Goal: Use online tool/utility: Utilize a website feature to perform a specific function

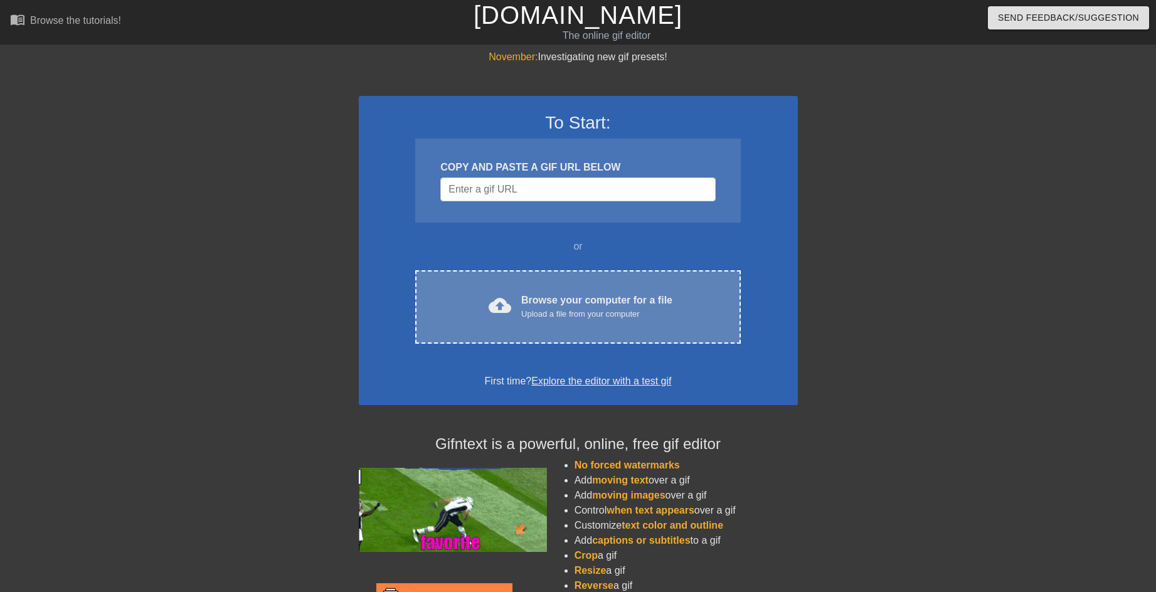
click at [521, 304] on div "cloud_upload Browse your computer for a file Upload a file from your computer" at bounding box center [578, 307] width 272 height 28
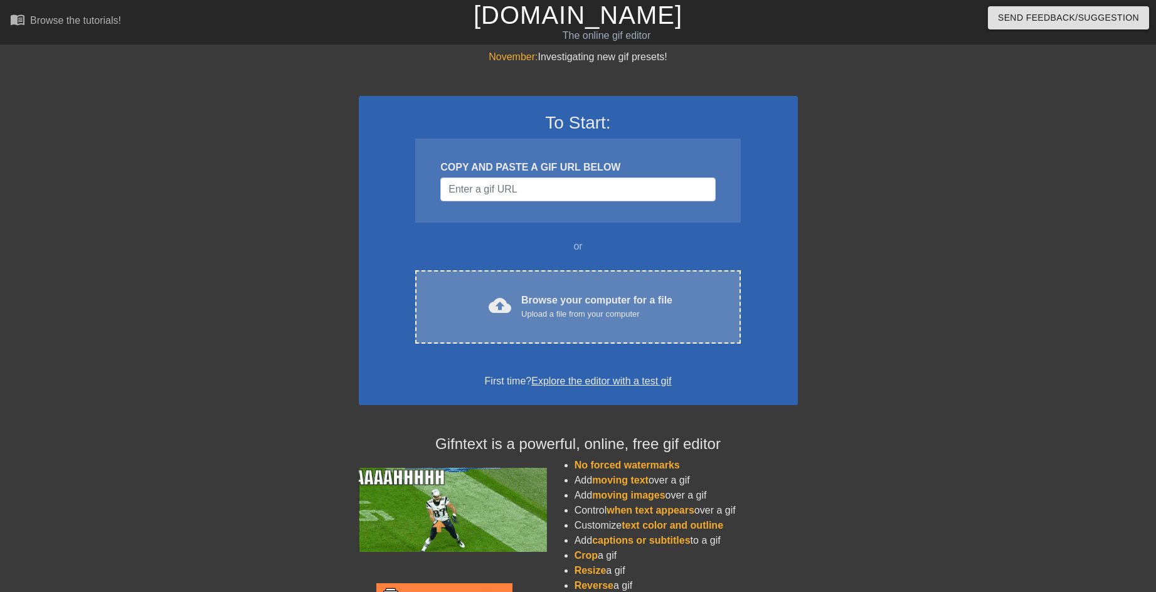
click at [587, 287] on div "cloud_upload Browse your computer for a file Upload a file from your computer C…" at bounding box center [577, 306] width 325 height 73
click at [541, 299] on div "Browse your computer for a file Upload a file from your computer" at bounding box center [596, 307] width 151 height 28
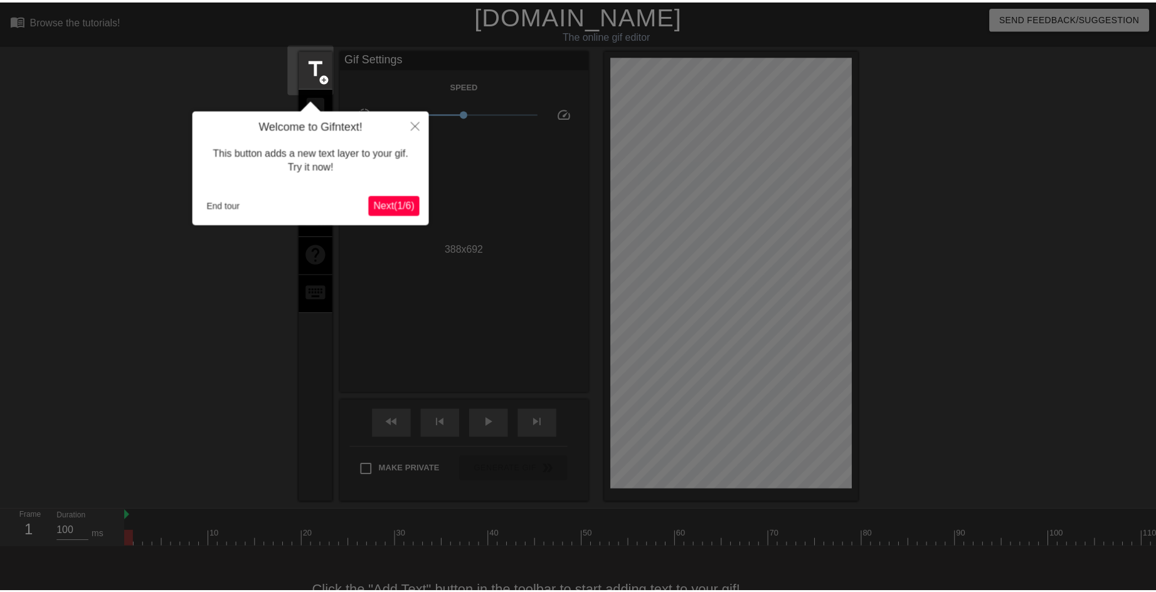
scroll to position [31, 0]
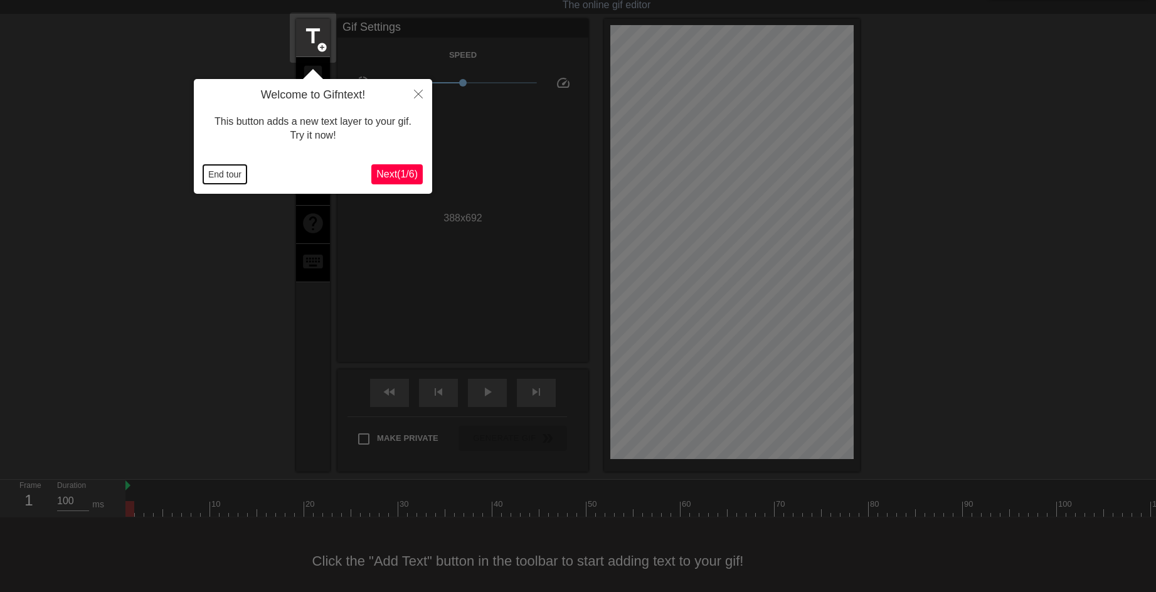
click at [228, 171] on button "End tour" at bounding box center [224, 174] width 43 height 19
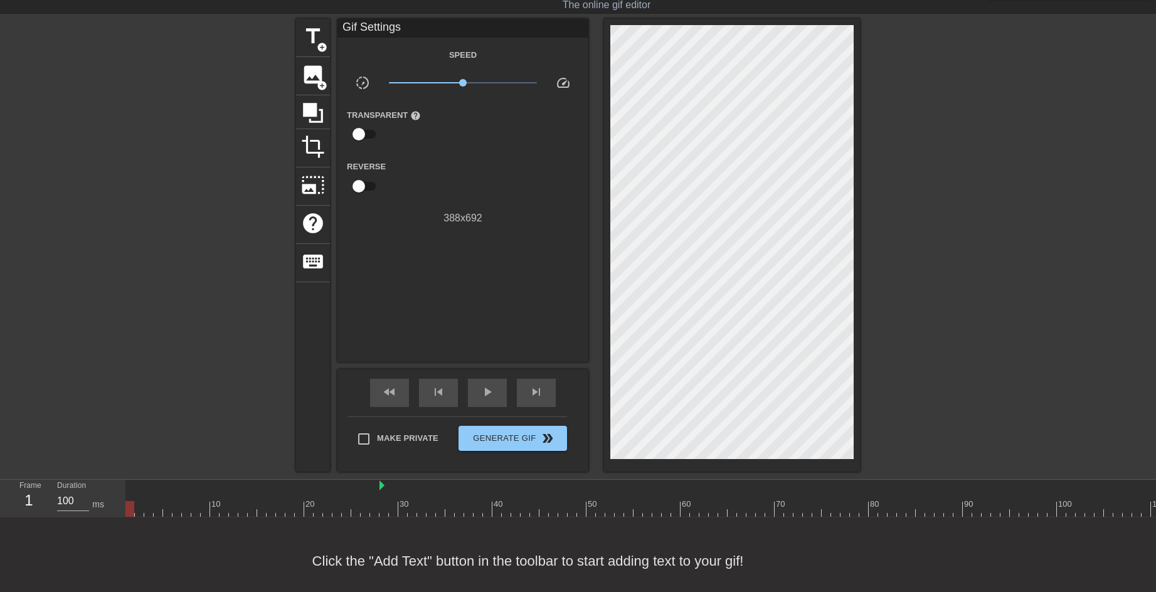
drag, startPoint x: 127, startPoint y: 484, endPoint x: 401, endPoint y: 494, distance: 274.9
drag, startPoint x: 398, startPoint y: 485, endPoint x: 122, endPoint y: 483, distance: 276.0
click at [122, 483] on div "Frame 1 Duration 100 ms 10 20 30 40 50 60 70 80 90 100 110 120 130 140 150" at bounding box center [578, 499] width 1156 height 38
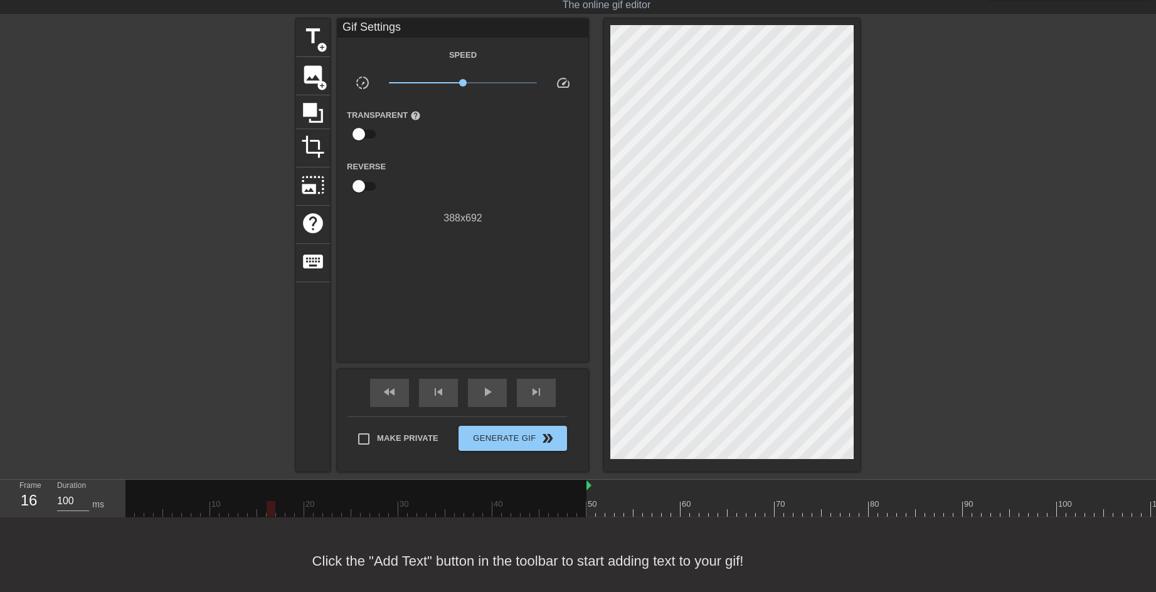
drag, startPoint x: 127, startPoint y: 485, endPoint x: 586, endPoint y: 484, distance: 459.1
click at [605, 496] on div at bounding box center [609, 500] width 9 height 16
click at [593, 496] on div "50" at bounding box center [590, 500] width 9 height 16
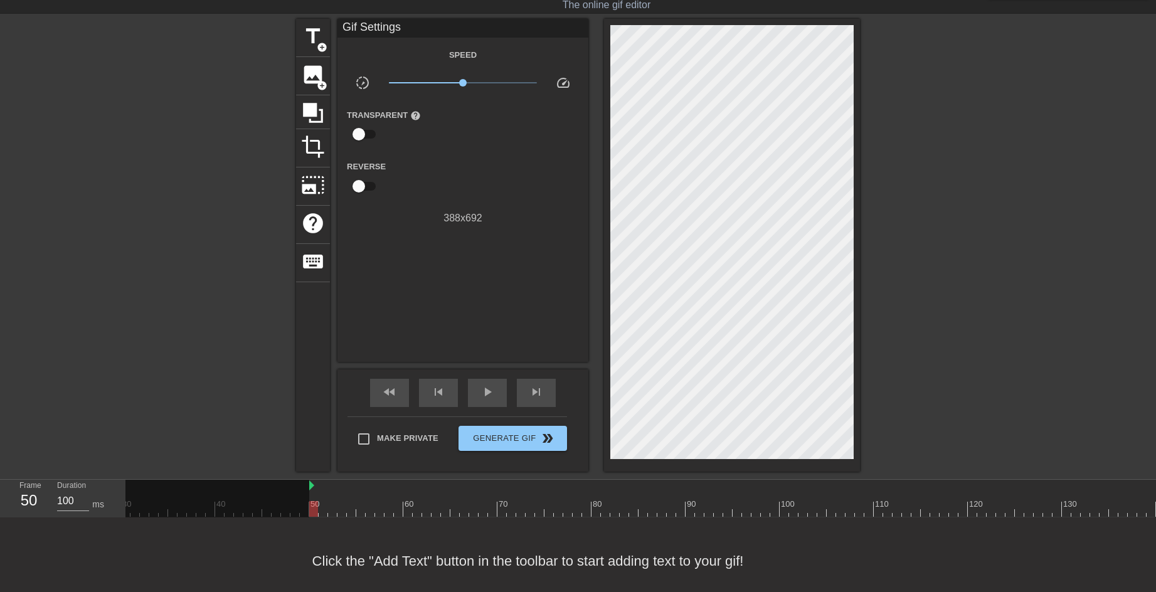
scroll to position [0, 319]
click at [368, 495] on div "60" at bounding box center [366, 500] width 9 height 16
click at [410, 499] on div at bounding box center [411, 504] width 3 height 13
drag, startPoint x: 269, startPoint y: 484, endPoint x: 366, endPoint y: 488, distance: 97.3
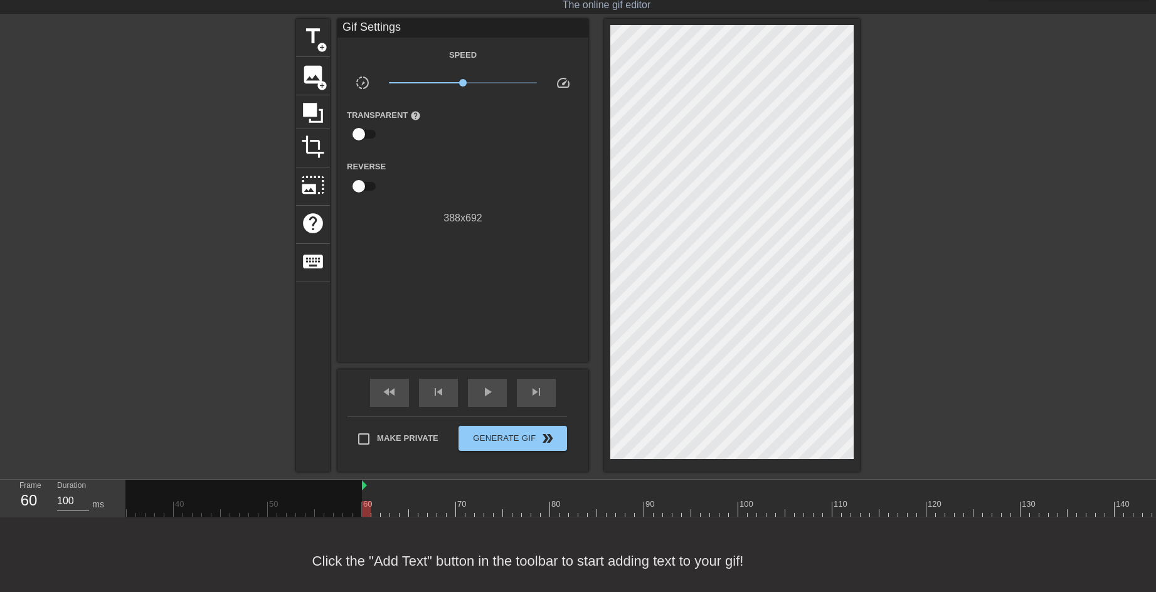
click at [373, 503] on div at bounding box center [1077, 509] width 2540 height 16
click at [401, 507] on div at bounding box center [1077, 509] width 2540 height 16
drag, startPoint x: 364, startPoint y: 485, endPoint x: 377, endPoint y: 485, distance: 13.2
drag, startPoint x: 371, startPoint y: 485, endPoint x: 363, endPoint y: 487, distance: 9.0
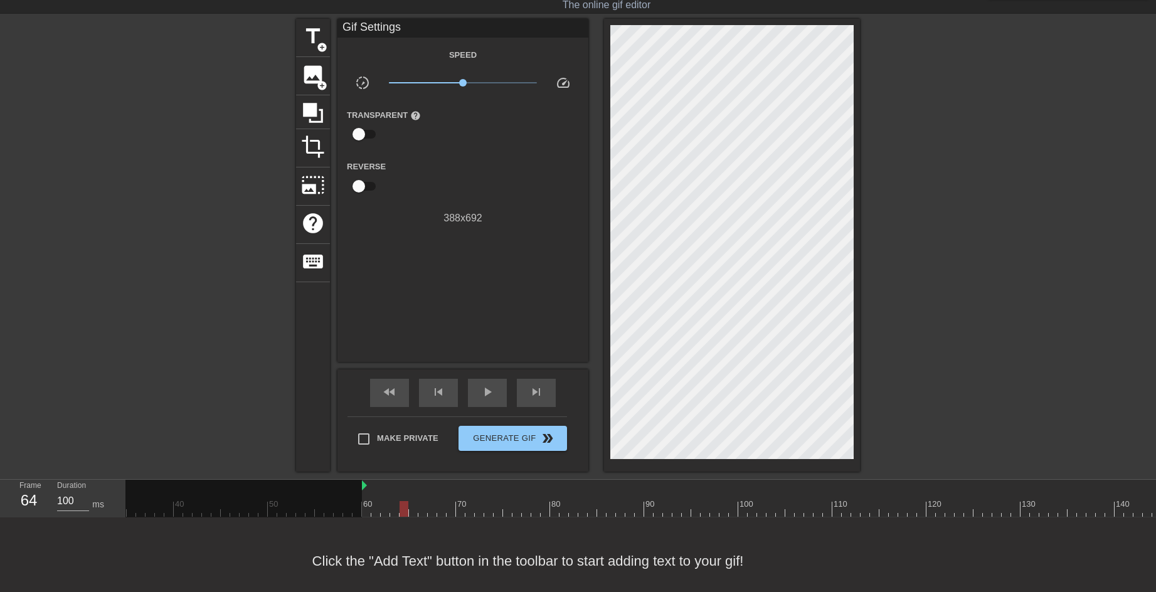
click at [368, 505] on div at bounding box center [1077, 509] width 2540 height 16
click at [373, 508] on div at bounding box center [1077, 509] width 2540 height 16
click at [391, 504] on div at bounding box center [1077, 509] width 2540 height 16
click at [405, 511] on div at bounding box center [1077, 509] width 2540 height 16
click at [415, 511] on div at bounding box center [1077, 509] width 2540 height 16
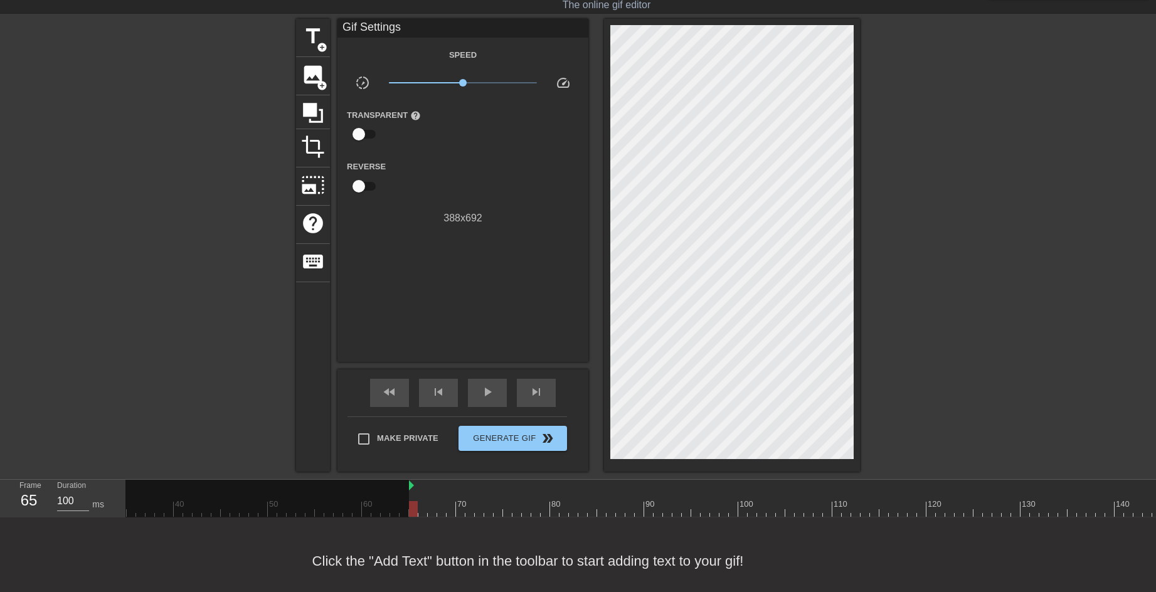
drag, startPoint x: 364, startPoint y: 487, endPoint x: 408, endPoint y: 494, distance: 44.4
click at [408, 494] on div "10 20 30 40 50 60 70 80 90 100 110 120 130 140 150 160" at bounding box center [1077, 498] width 2540 height 37
click at [662, 507] on div at bounding box center [1077, 509] width 2540 height 16
click at [739, 501] on div at bounding box center [1077, 509] width 2540 height 16
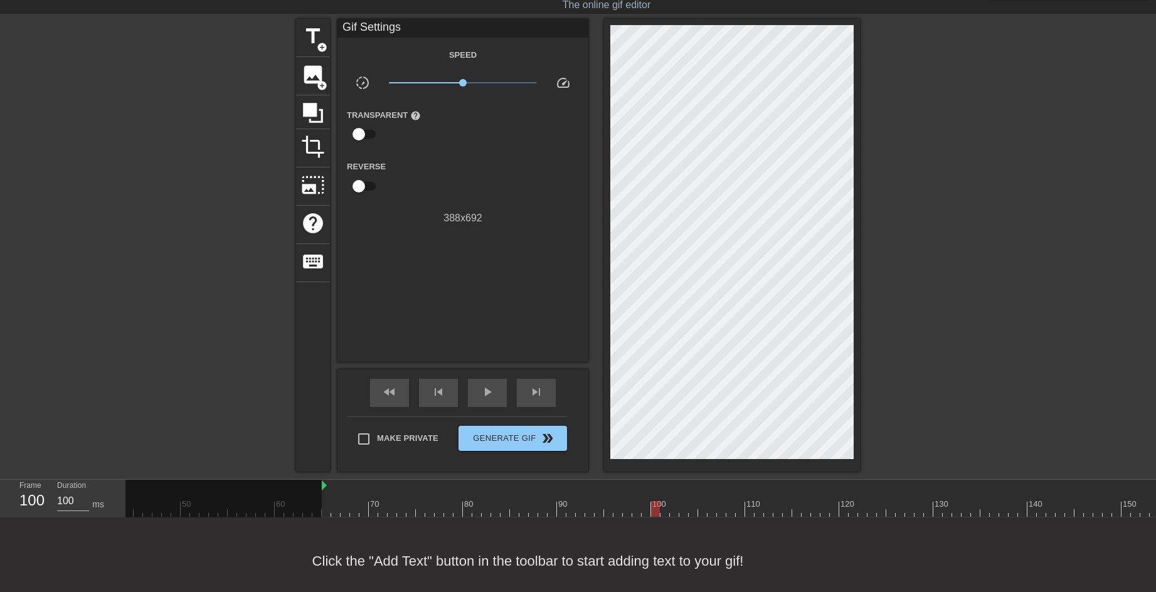
click at [644, 496] on div at bounding box center [646, 500] width 9 height 16
click at [734, 494] on div at bounding box center [730, 500] width 9 height 16
click at [709, 495] on div at bounding box center [712, 500] width 9 height 16
click at [686, 496] on div at bounding box center [683, 500] width 9 height 16
click at [660, 495] on div "100" at bounding box center [655, 500] width 9 height 16
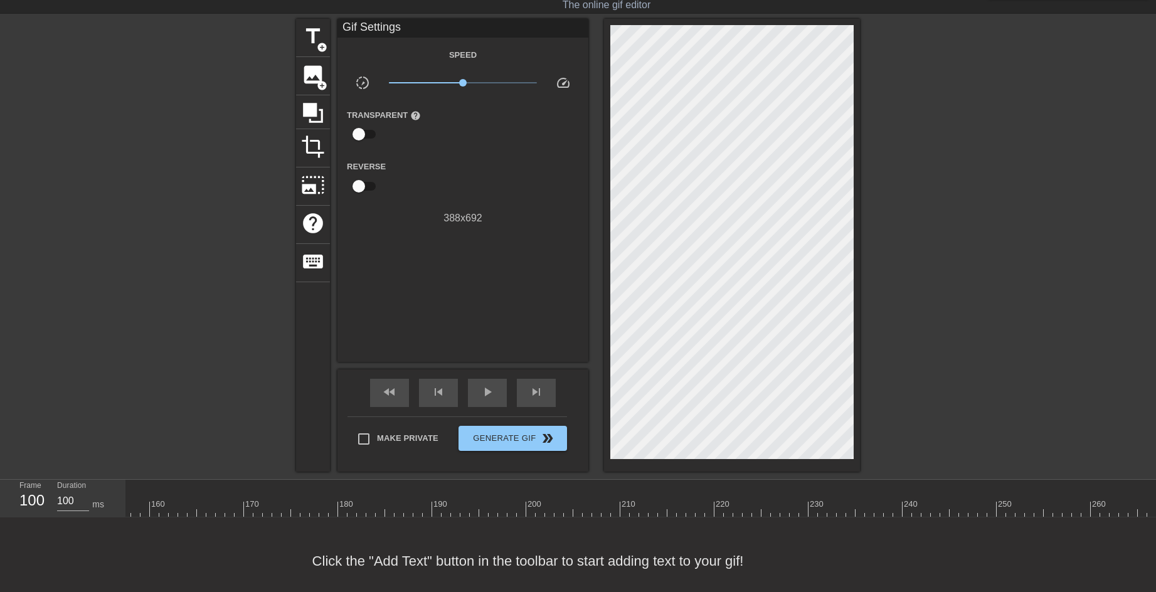
scroll to position [0, 1517]
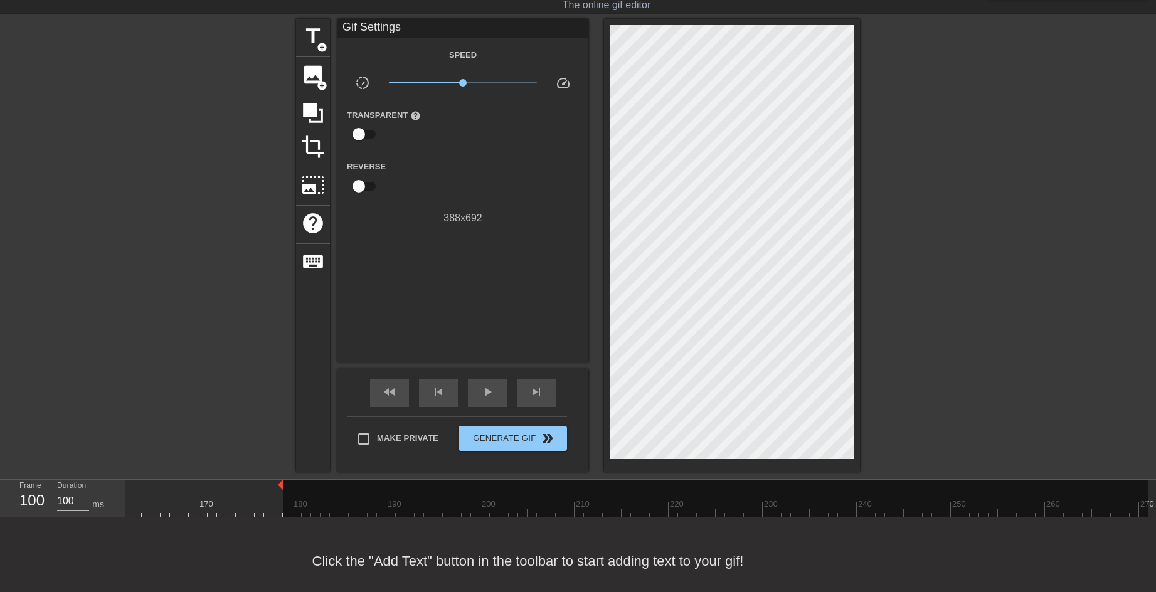
drag, startPoint x: 1149, startPoint y: 489, endPoint x: 273, endPoint y: 482, distance: 875.6
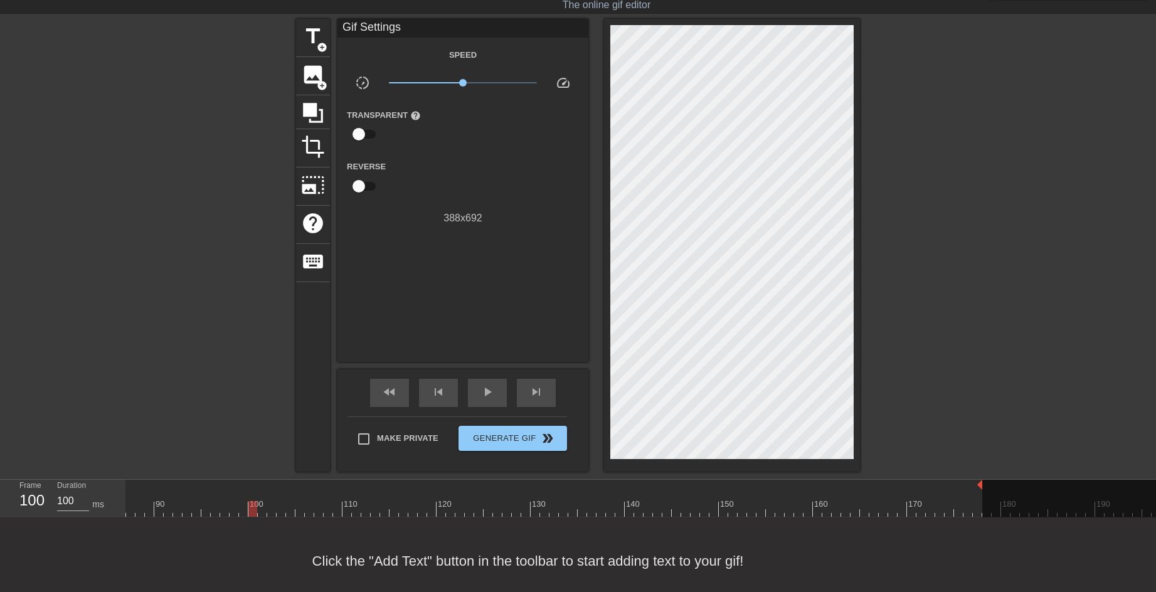
scroll to position [0, 766]
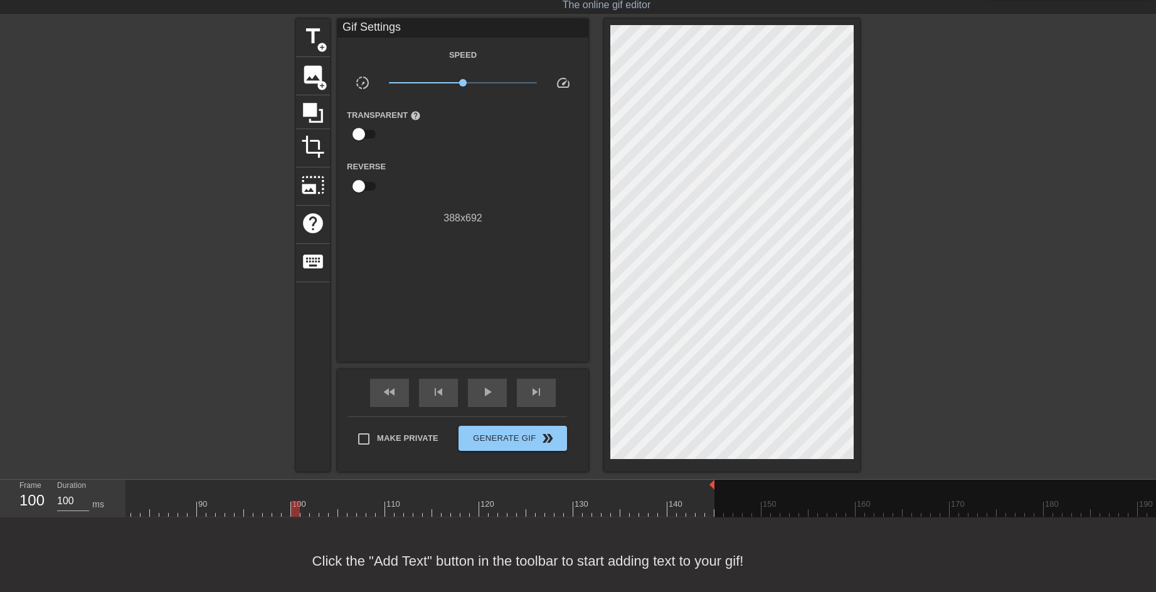
drag, startPoint x: 1024, startPoint y: 482, endPoint x: 663, endPoint y: 515, distance: 362.2
click at [284, 472] on div "menu_book Browse the tutorials! [DOMAIN_NAME] The online gif editor Send Feedba…" at bounding box center [578, 286] width 1156 height 635
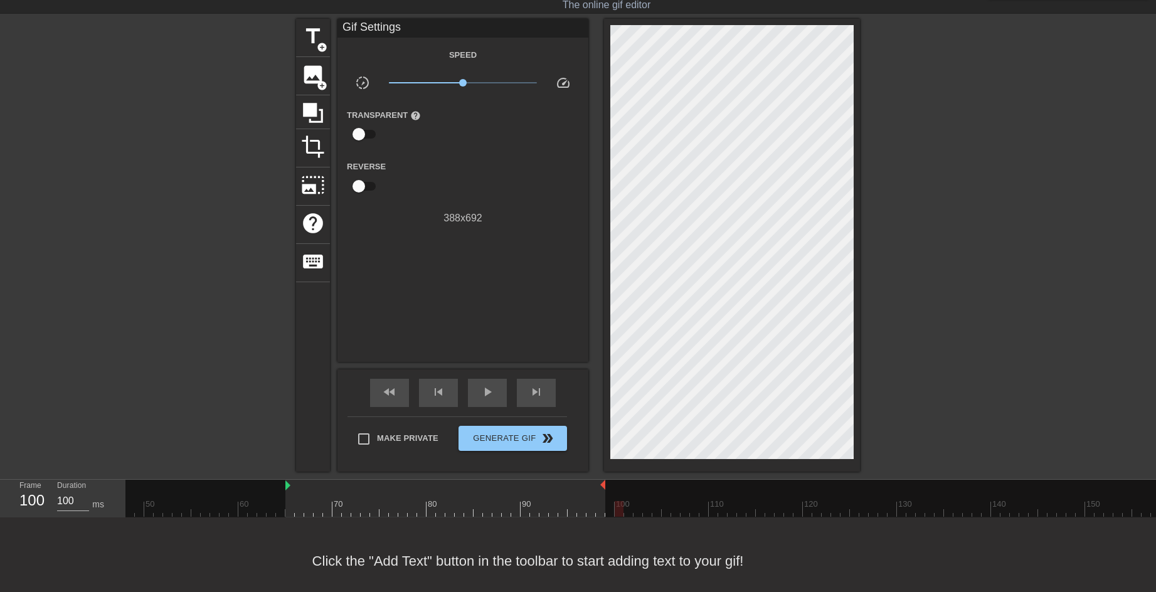
scroll to position [0, 342]
click at [695, 504] on div at bounding box center [1053, 509] width 2540 height 16
drag, startPoint x: 704, startPoint y: 484, endPoint x: 714, endPoint y: 484, distance: 10.7
click at [714, 484] on div "10 20 30 40 50 60 70 80 90 100 110 120 130 140 150 160" at bounding box center [1053, 498] width 2540 height 37
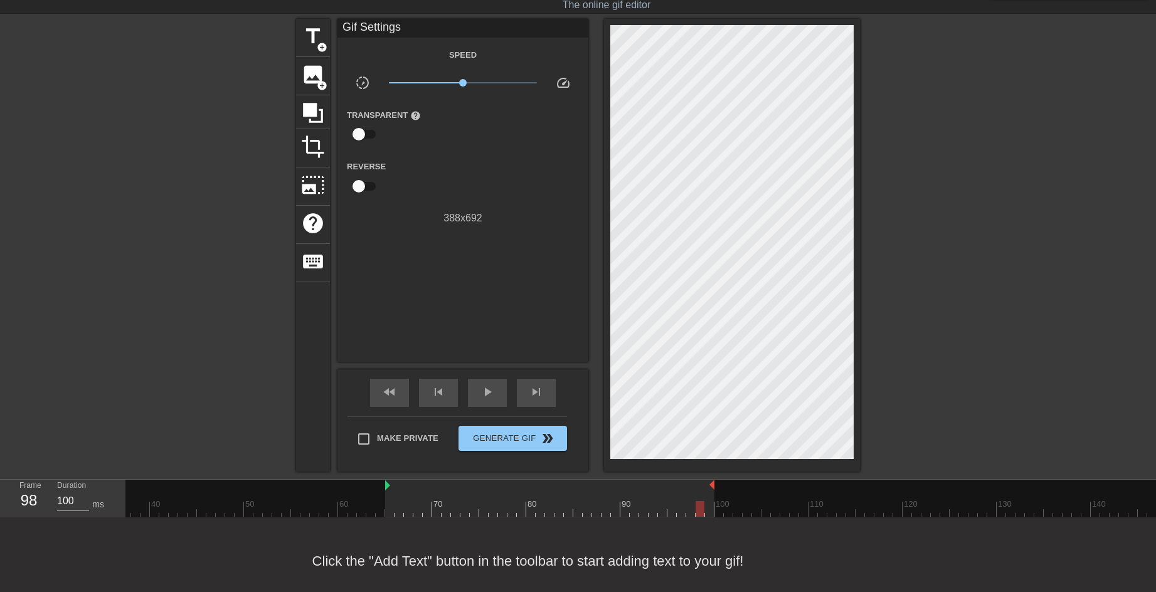
click at [712, 502] on div at bounding box center [1053, 509] width 2540 height 16
click at [497, 442] on span "Generate Gif double_arrow" at bounding box center [513, 438] width 98 height 15
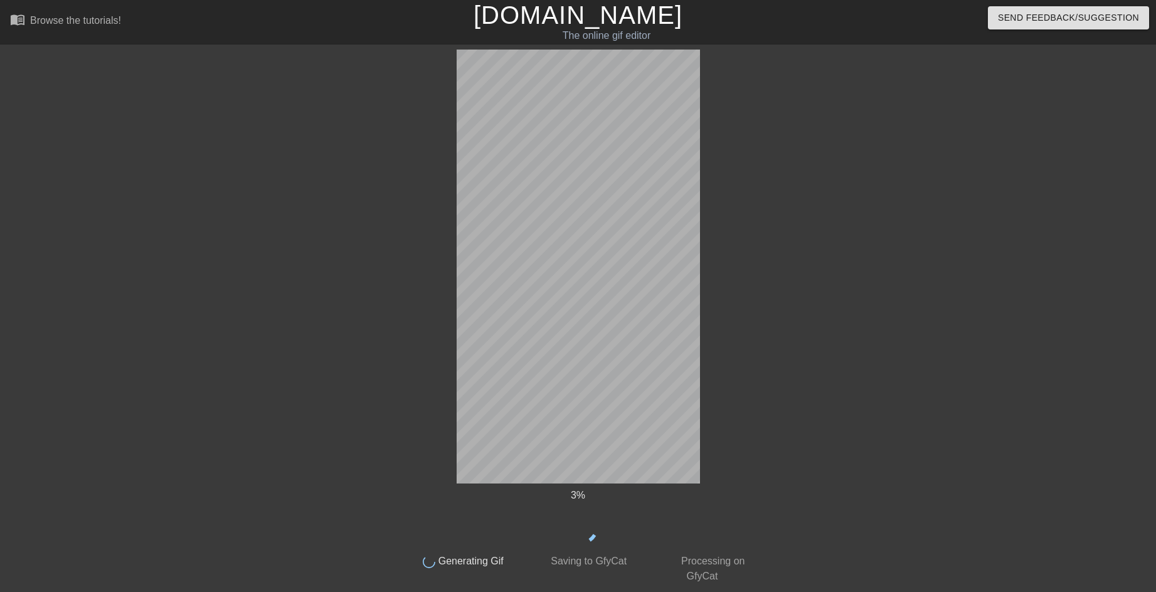
scroll to position [0, 0]
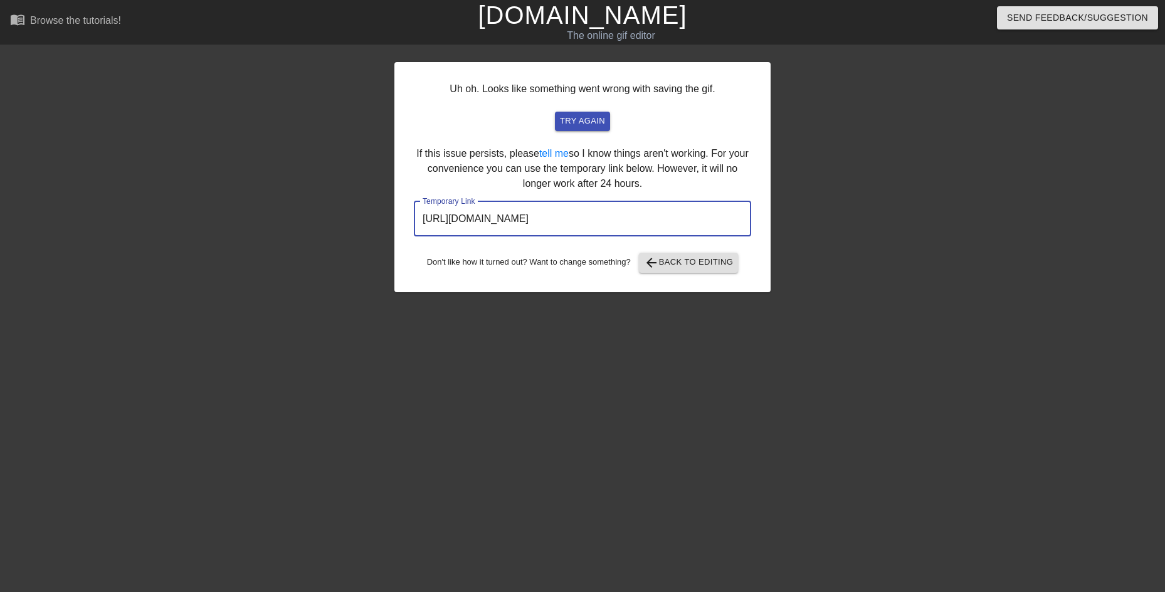
drag, startPoint x: 696, startPoint y: 228, endPoint x: 386, endPoint y: 231, distance: 309.9
click at [386, 231] on div "Uh oh. Looks like something went wrong with saving the gif. try again If this i…" at bounding box center [582, 238] width 1165 height 376
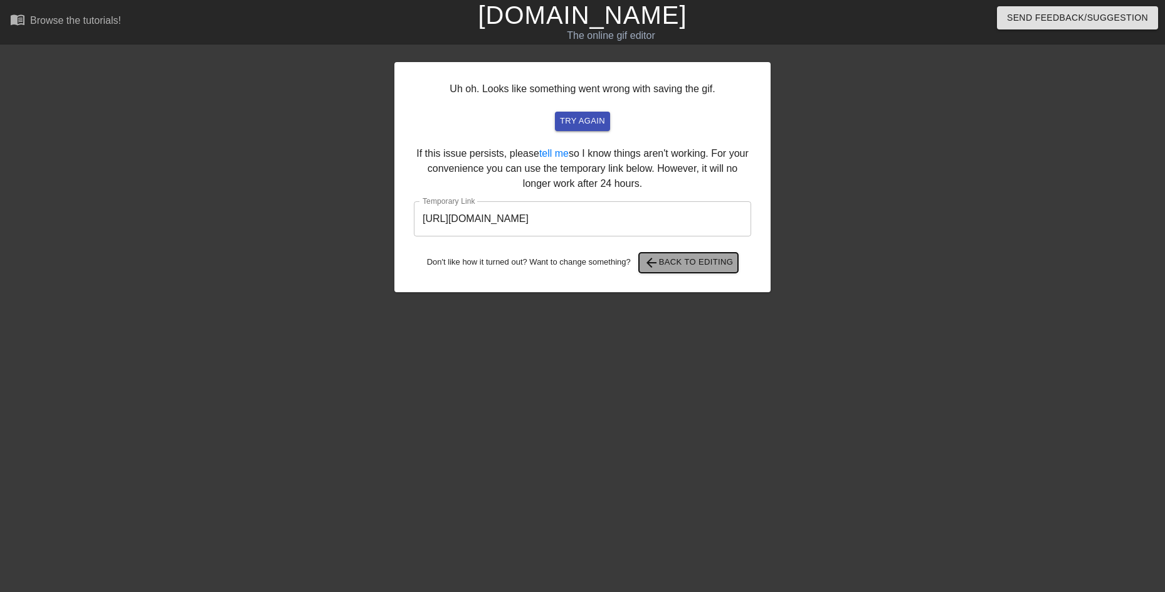
click at [706, 267] on span "arrow_back Back to Editing" at bounding box center [689, 262] width 90 height 15
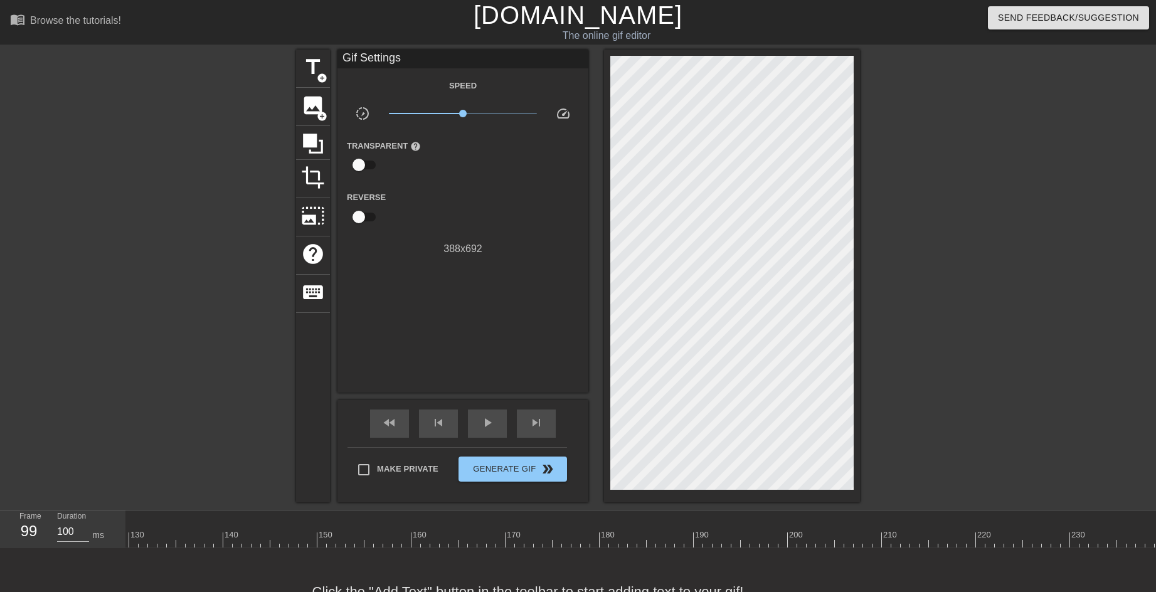
scroll to position [0, 1162]
click at [590, 531] on div at bounding box center [585, 531] width 9 height 16
click at [516, 533] on div at bounding box center [525, 540] width 2540 height 16
click at [499, 543] on div at bounding box center [525, 540] width 2540 height 16
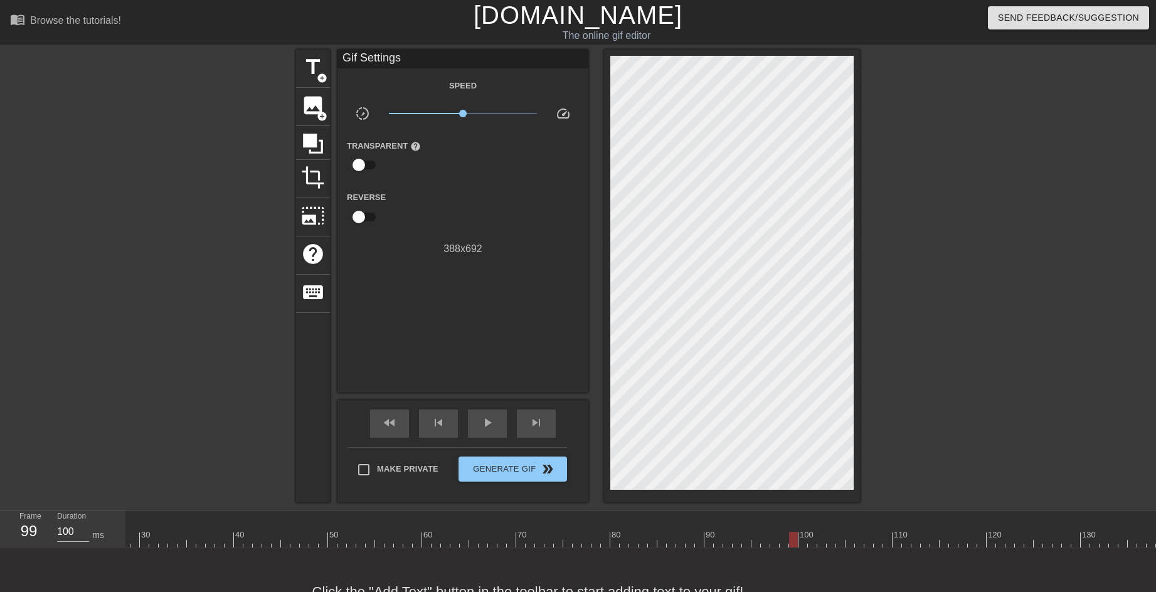
scroll to position [0, 201]
click at [494, 423] on span "play_arrow" at bounding box center [487, 422] width 15 height 15
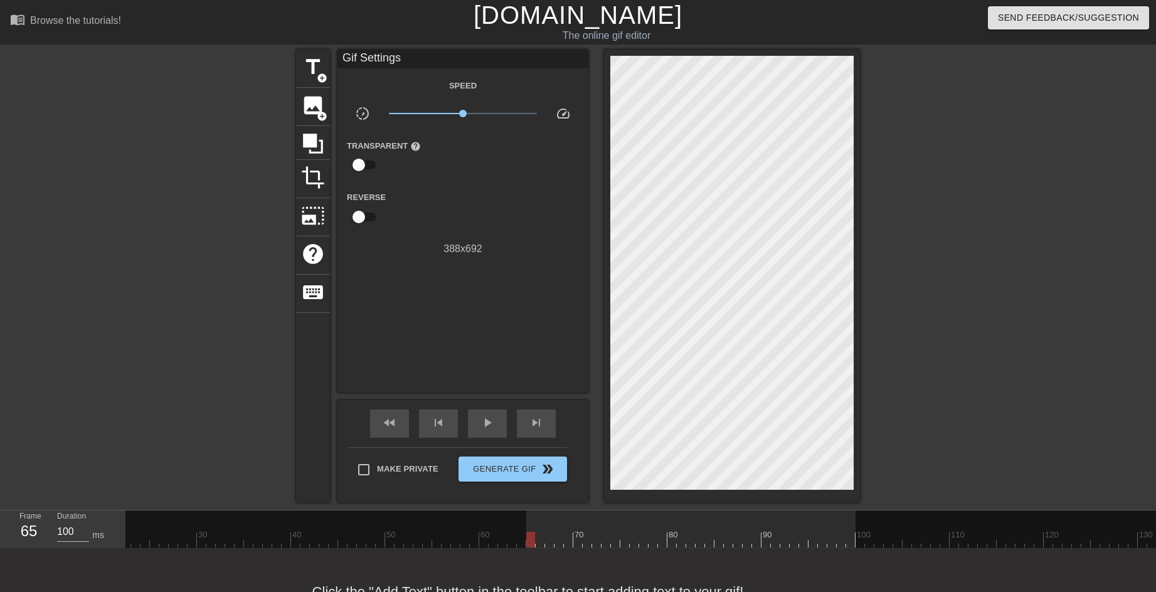
drag, startPoint x: 526, startPoint y: 516, endPoint x: 294, endPoint y: 521, distance: 232.1
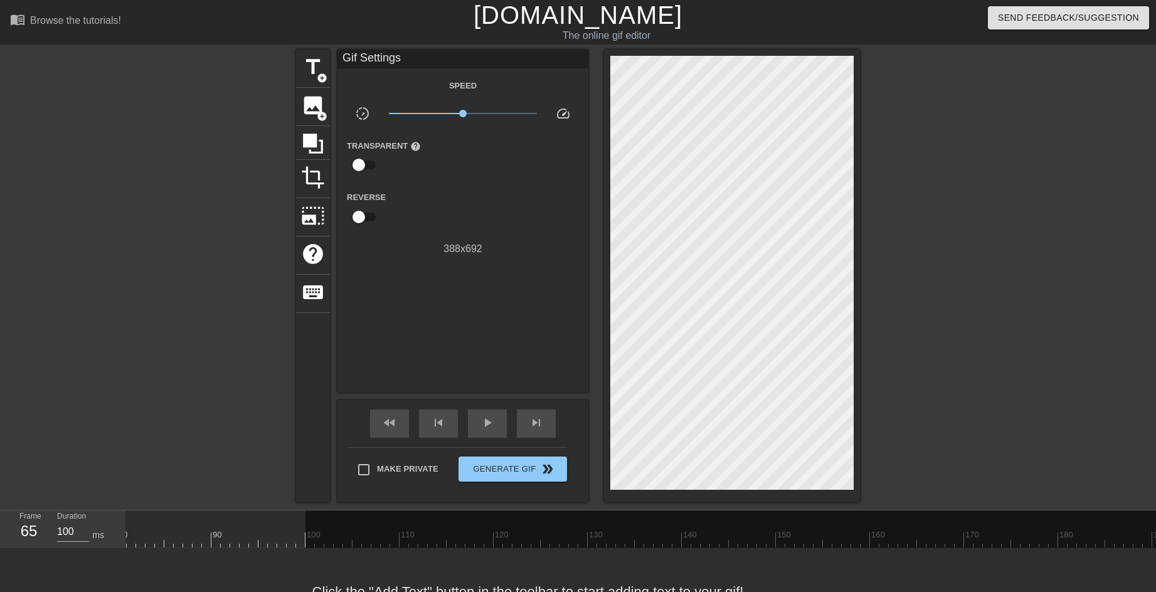
scroll to position [0, 717]
click at [436, 519] on div at bounding box center [1144, 534] width 1609 height 47
click at [339, 518] on div at bounding box center [679, 517] width 2540 height 13
click at [339, 517] on div at bounding box center [679, 517] width 2540 height 13
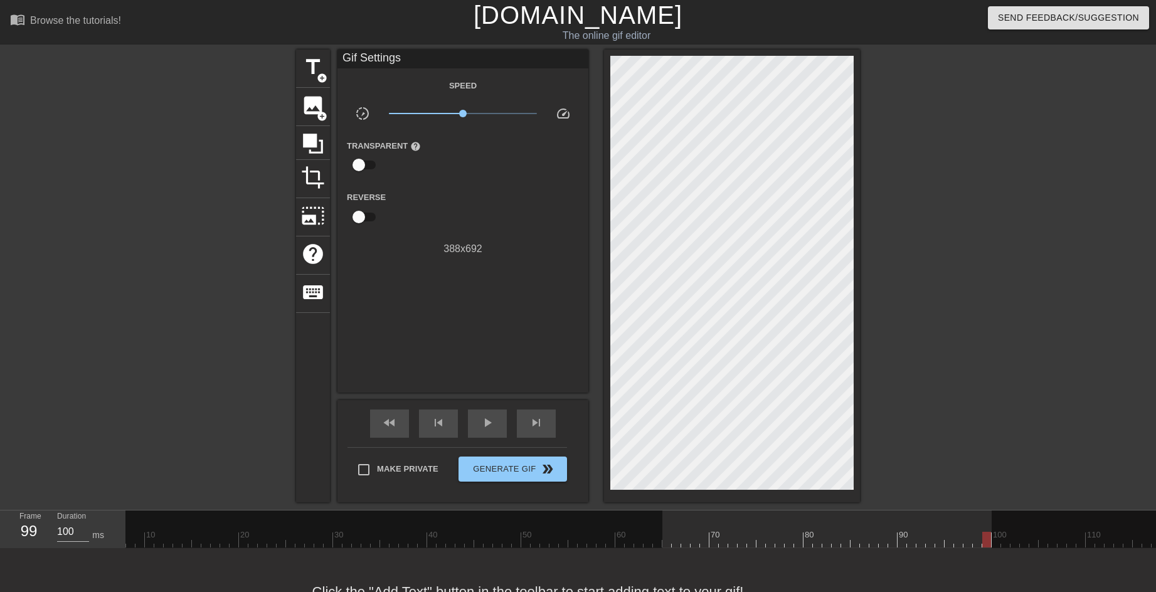
scroll to position [0, 0]
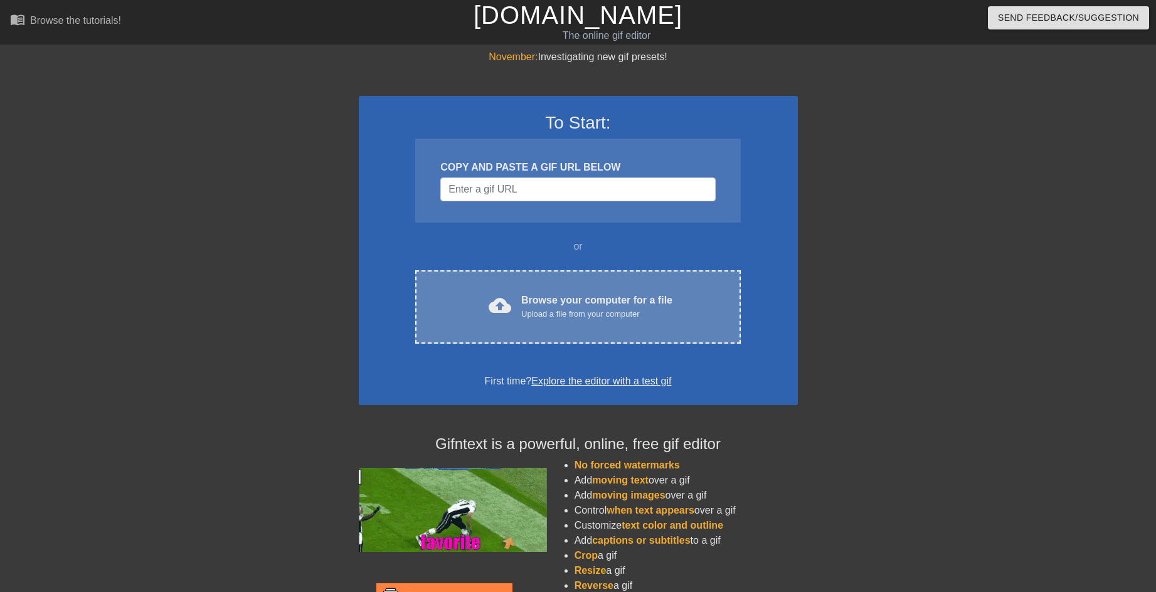
click at [610, 304] on div "Browse your computer for a file Upload a file from your computer" at bounding box center [596, 307] width 151 height 28
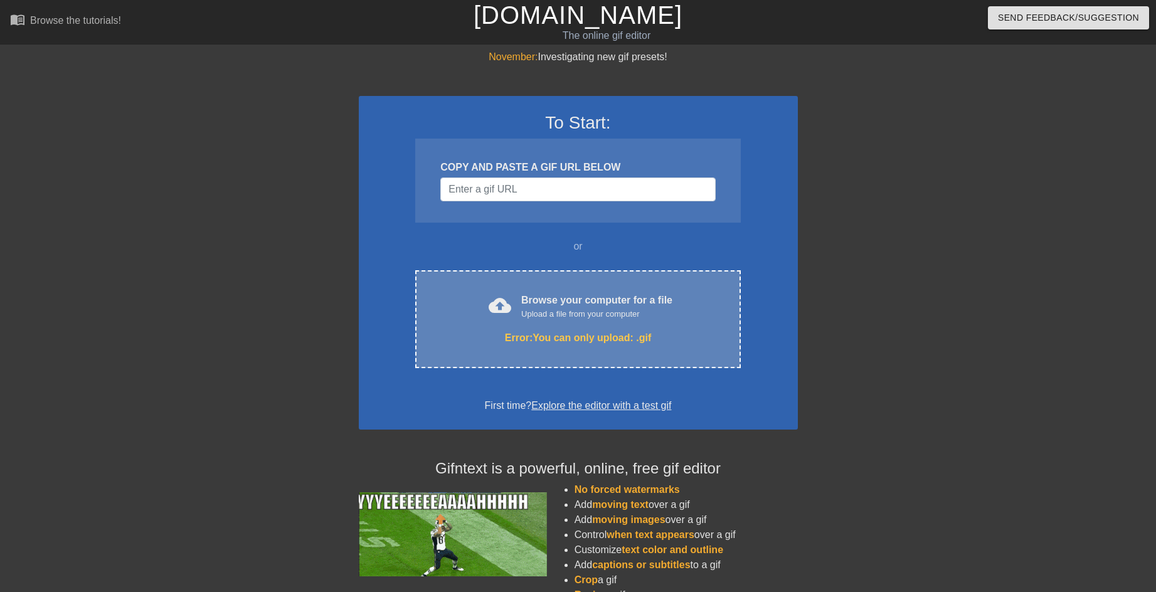
click at [577, 308] on div "Upload a file from your computer" at bounding box center [596, 314] width 151 height 13
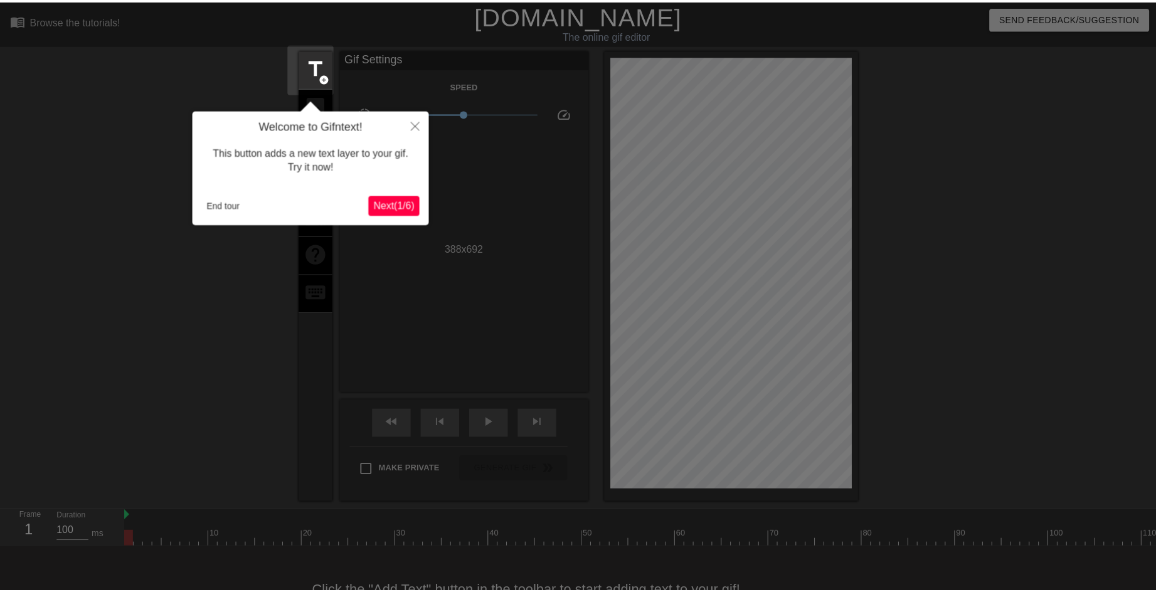
scroll to position [31, 0]
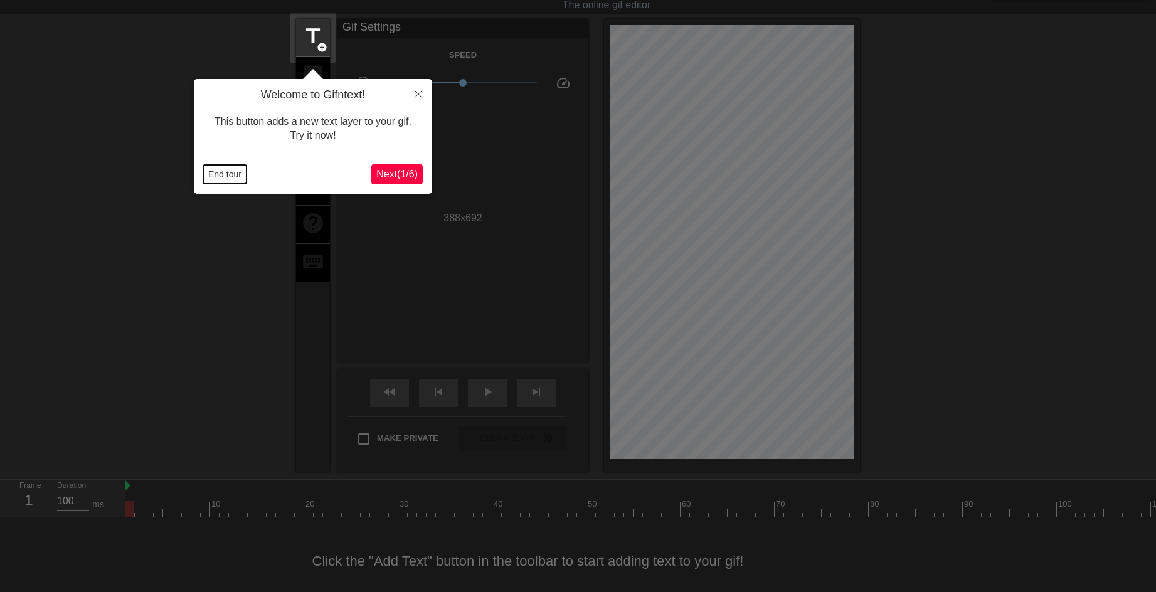
click at [211, 168] on button "End tour" at bounding box center [224, 174] width 43 height 19
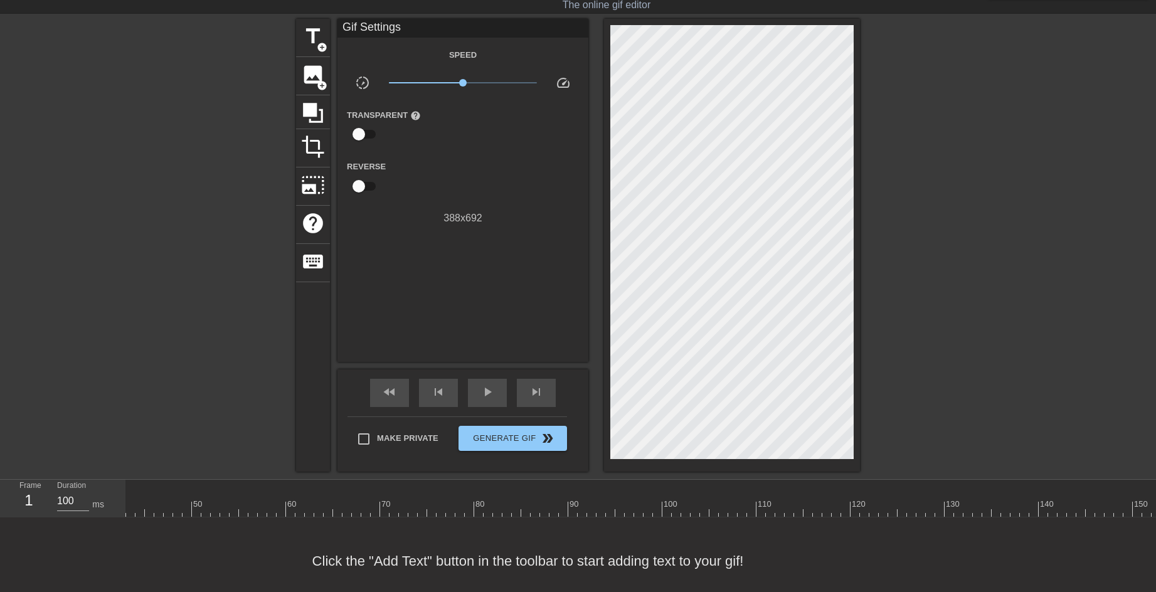
scroll to position [0, 525]
click at [661, 504] on div at bounding box center [870, 509] width 2540 height 16
click at [686, 508] on div at bounding box center [830, 509] width 2540 height 16
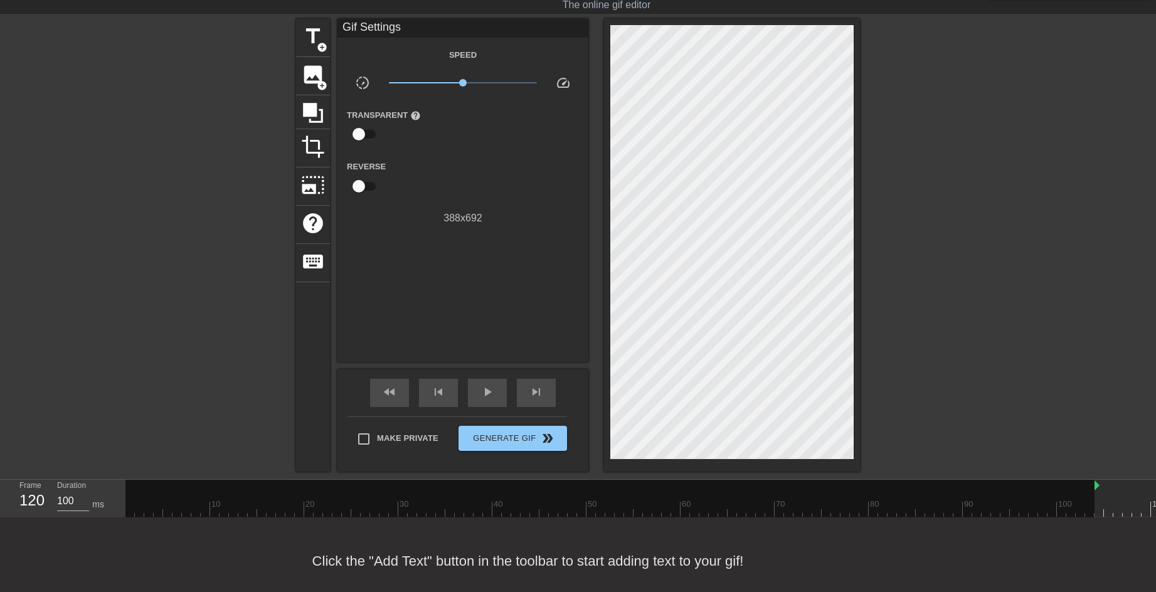
drag, startPoint x: 128, startPoint y: 487, endPoint x: 1100, endPoint y: 496, distance: 972.2
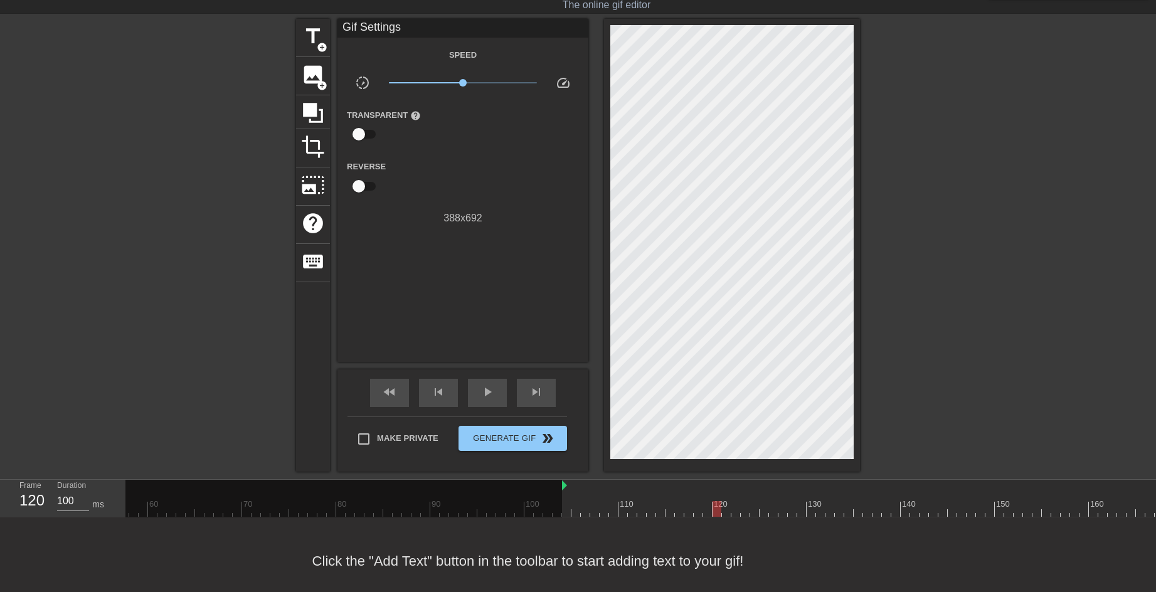
scroll to position [0, 550]
drag, startPoint x: 546, startPoint y: 486, endPoint x: 709, endPoint y: 488, distance: 162.5
click at [540, 497] on div "130" at bounding box center [538, 500] width 9 height 16
click at [580, 495] on div at bounding box center [575, 500] width 9 height 16
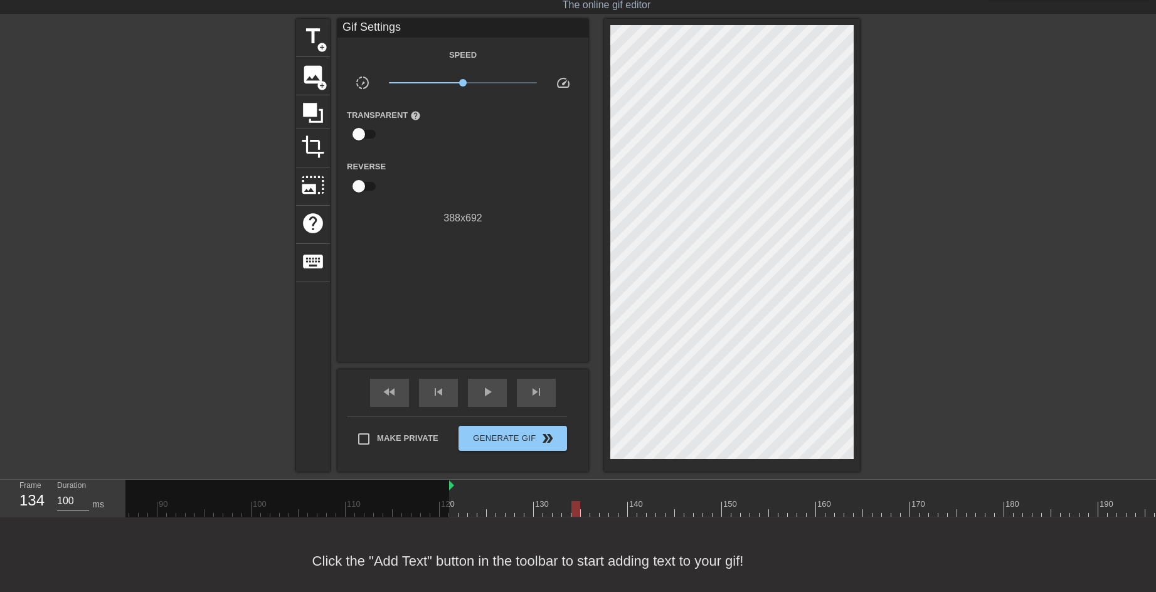
click at [628, 493] on div "140" at bounding box center [632, 500] width 9 height 16
drag, startPoint x: 452, startPoint y: 483, endPoint x: 602, endPoint y: 494, distance: 150.9
click at [602, 494] on div "10 20 30 40 50 60 70 80 90 100 110 120 130 140 150 160" at bounding box center [590, 498] width 2540 height 37
click at [624, 499] on div at bounding box center [622, 500] width 9 height 16
click at [605, 507] on div at bounding box center [590, 509] width 2540 height 16
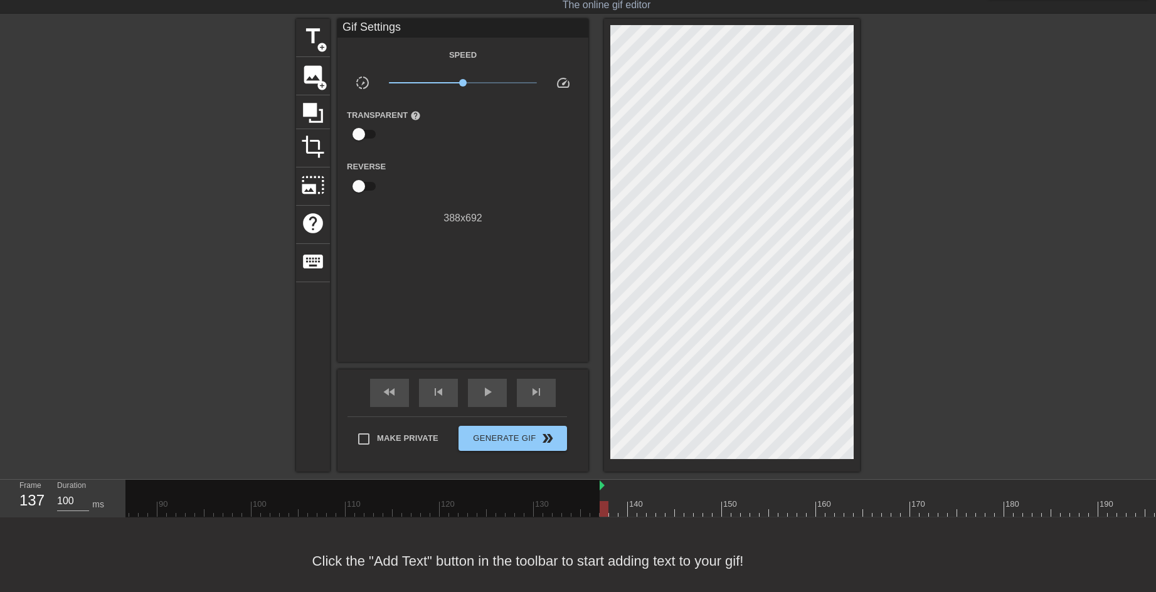
scroll to position [0, 745]
drag, startPoint x: 660, startPoint y: 485, endPoint x: 657, endPoint y: 494, distance: 9.0
click at [657, 494] on div "10 20 30 40 50 60 70 80 90 100 110 120 130 140 150 160" at bounding box center [650, 498] width 2540 height 37
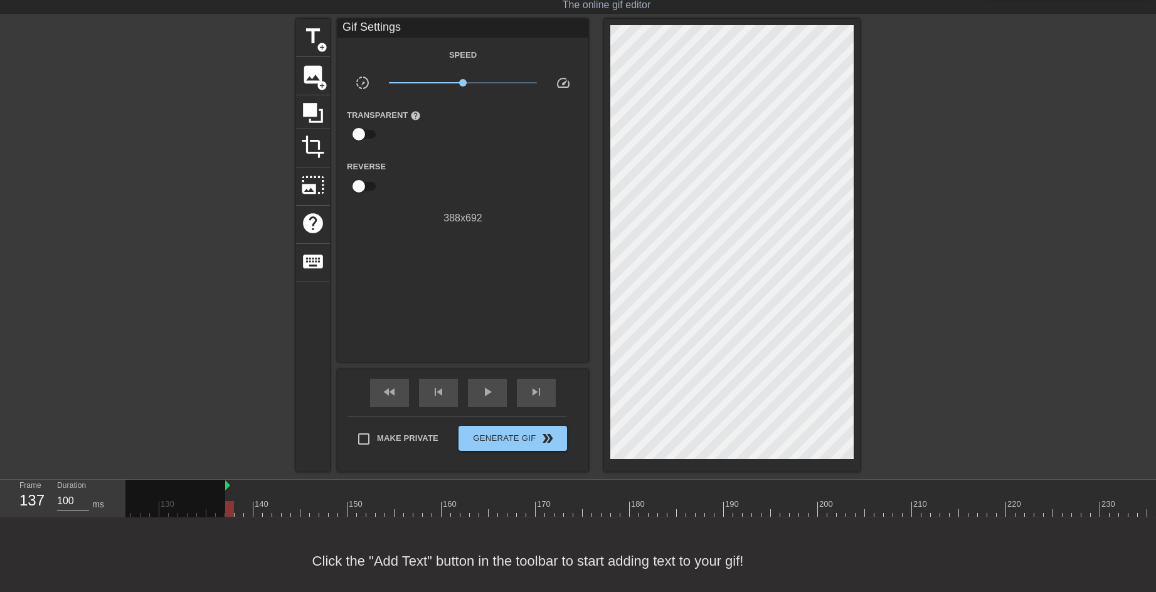
scroll to position [0, 1517]
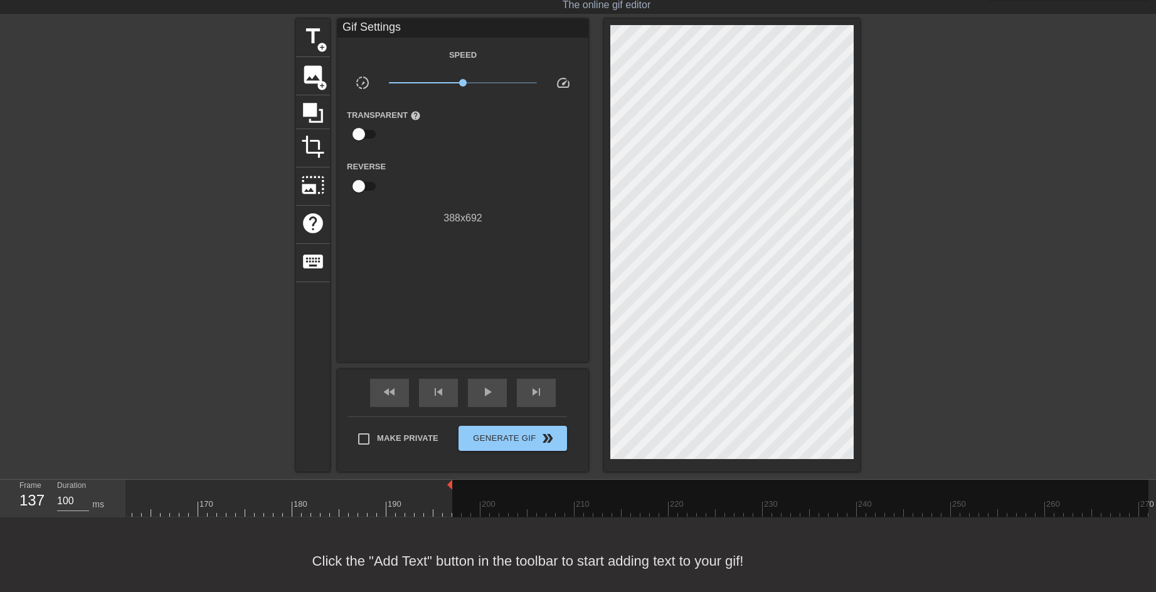
drag, startPoint x: 1147, startPoint y: 487, endPoint x: 404, endPoint y: 484, distance: 743.3
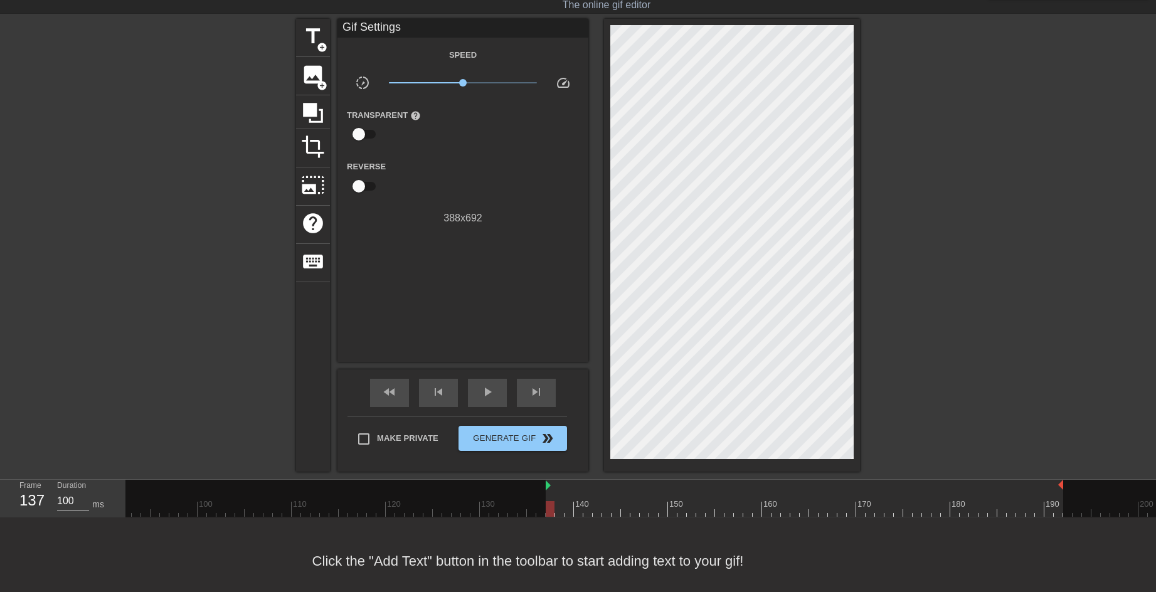
scroll to position [0, 842]
click at [955, 514] on div at bounding box center [554, 509] width 2540 height 16
click at [969, 483] on div at bounding box center [821, 486] width 517 height 13
click at [995, 483] on div at bounding box center [821, 486] width 517 height 13
click at [983, 490] on div at bounding box center [821, 486] width 517 height 13
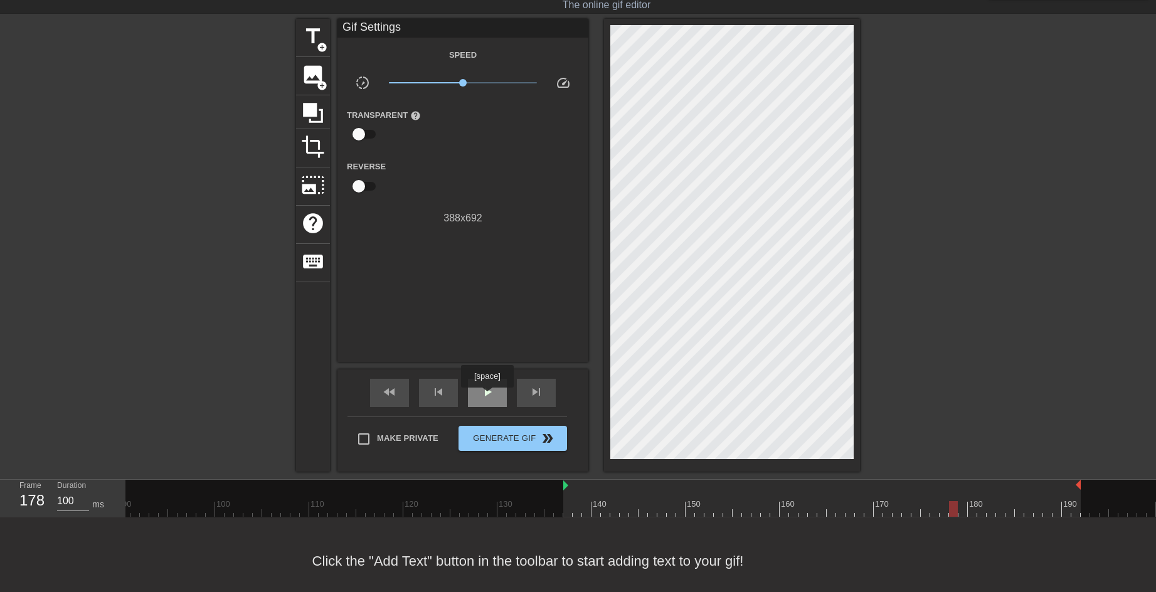
click at [487, 396] on span "play_arrow" at bounding box center [487, 391] width 15 height 15
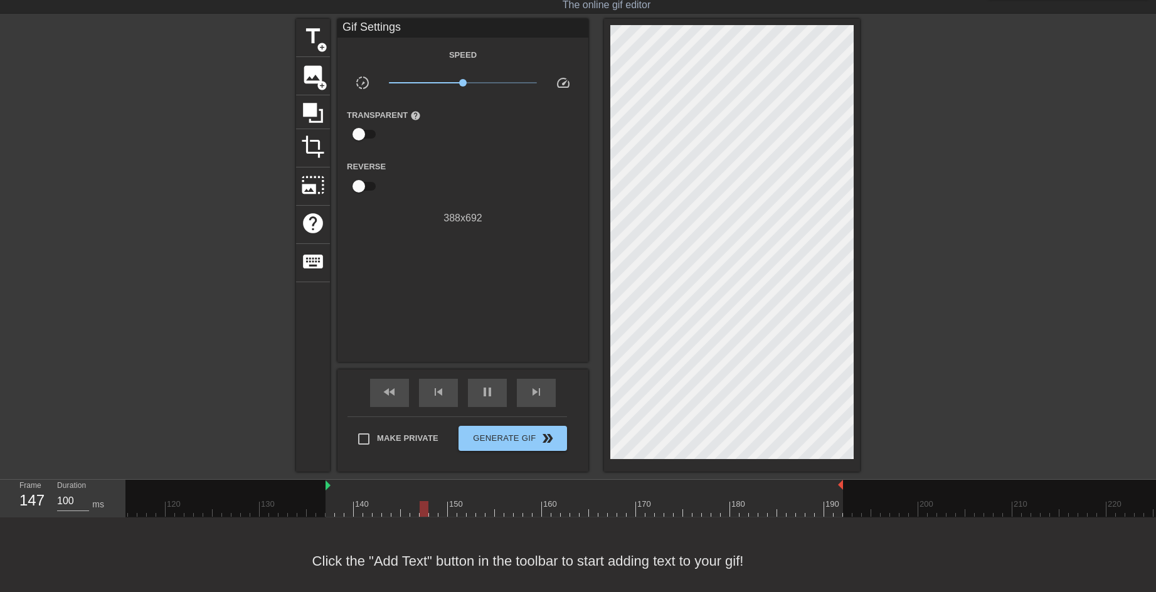
scroll to position [0, 1084]
drag, startPoint x: 837, startPoint y: 488, endPoint x: 912, endPoint y: 492, distance: 74.8
click at [912, 492] on div "10 20 30 40 50 60 70 80 90 100 110 120 130 140 150 160" at bounding box center [311, 498] width 2540 height 37
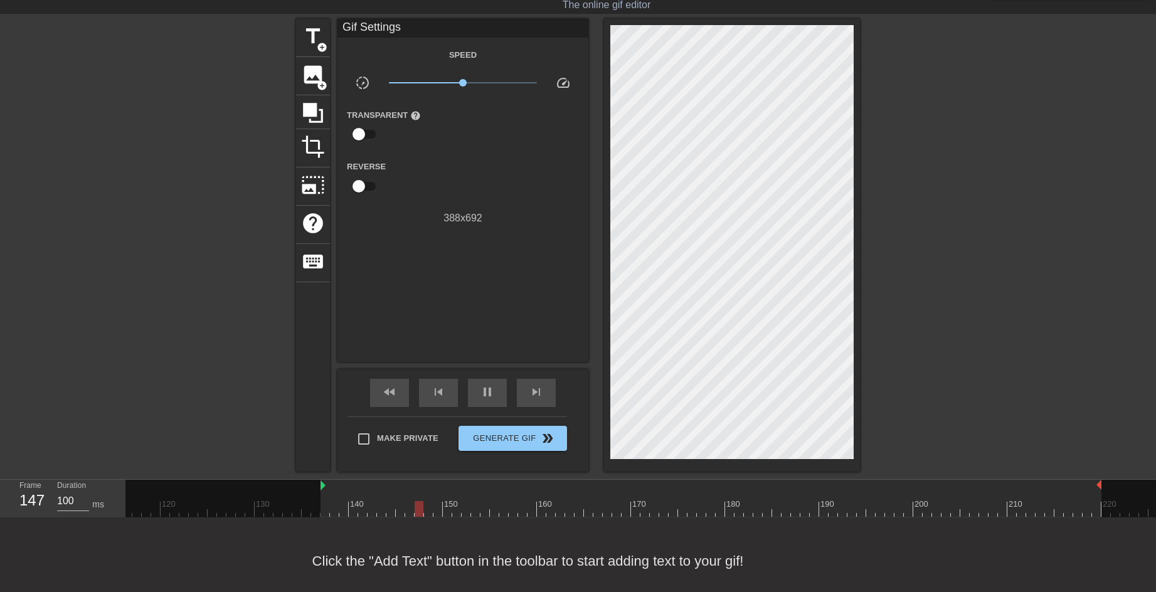
drag, startPoint x: 912, startPoint y: 483, endPoint x: 1097, endPoint y: 492, distance: 185.3
click at [1097, 492] on div "10 20 30 40 50 60 70 80 90 100 110 120 130 140 150 160" at bounding box center [311, 498] width 2540 height 37
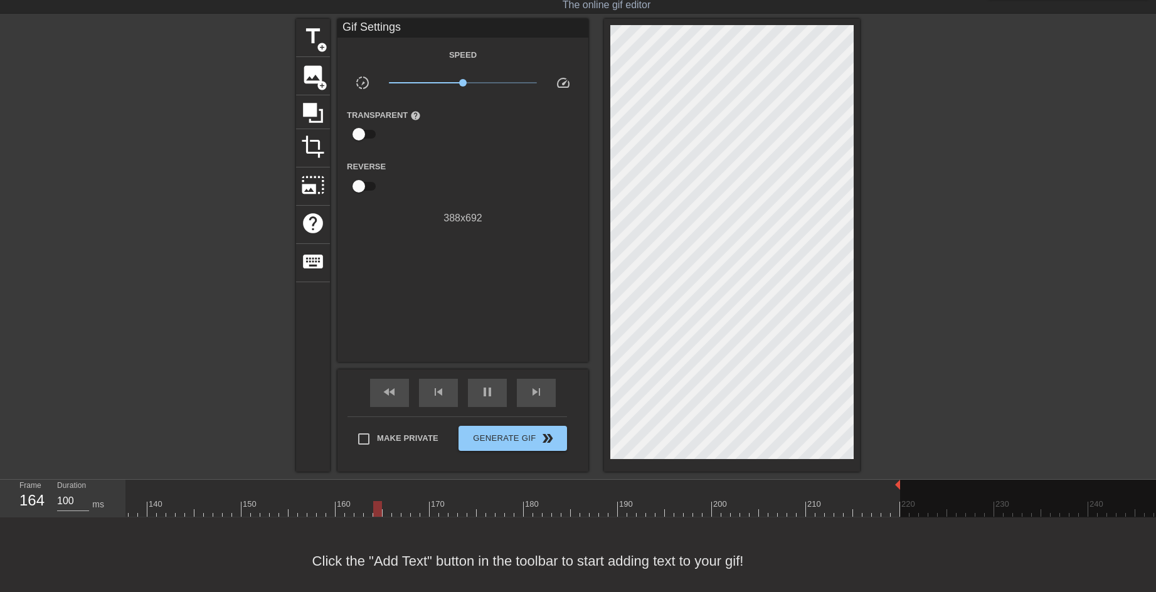
scroll to position [0, 1297]
click at [845, 510] on div at bounding box center [98, 509] width 2540 height 16
click at [881, 504] on div at bounding box center [98, 509] width 2540 height 16
drag, startPoint x: 887, startPoint y: 484, endPoint x: 996, endPoint y: 494, distance: 109.6
click at [996, 494] on div "10 20 30 40 50 60 70 80 90 100 110 120 130 140 150 160" at bounding box center [98, 498] width 2540 height 37
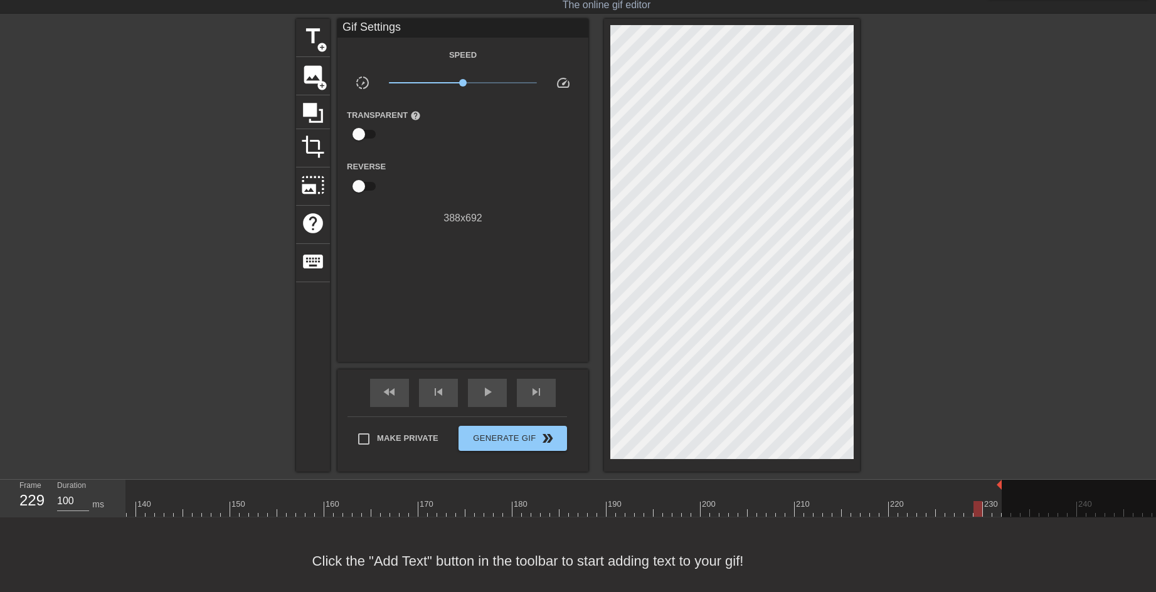
click at [981, 509] on div at bounding box center [98, 509] width 2540 height 16
click at [989, 507] on div at bounding box center [98, 509] width 2540 height 16
click at [499, 398] on div "play_arrow" at bounding box center [487, 393] width 39 height 28
click at [492, 397] on span "play_arrow" at bounding box center [487, 391] width 15 height 15
click at [488, 393] on span "play_arrow" at bounding box center [487, 391] width 15 height 15
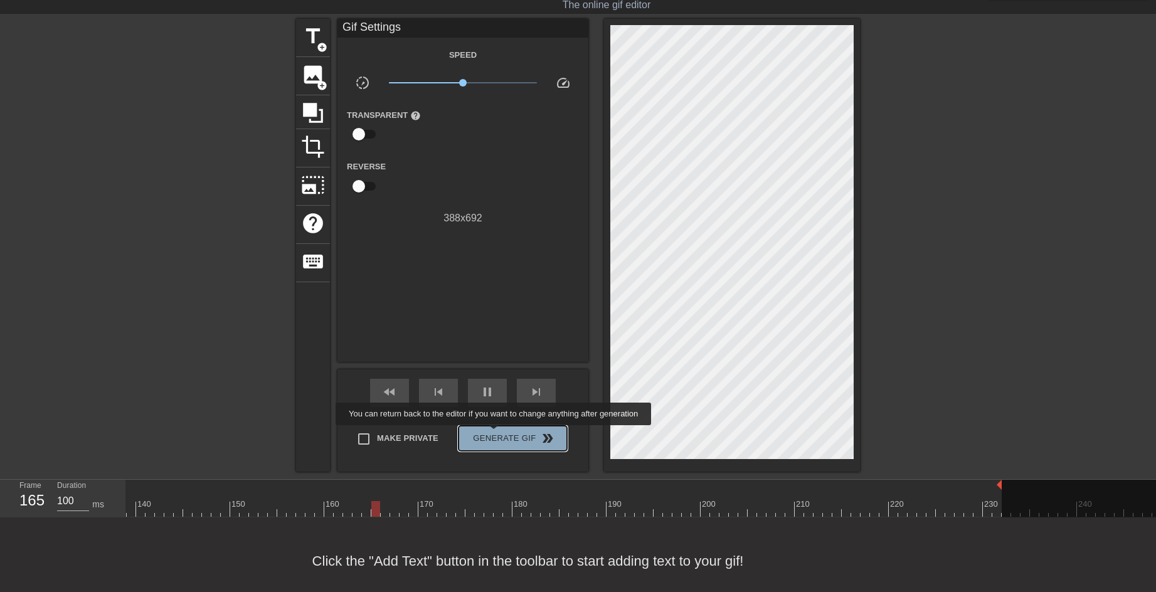
click at [495, 434] on span "Generate Gif double_arrow" at bounding box center [513, 438] width 98 height 15
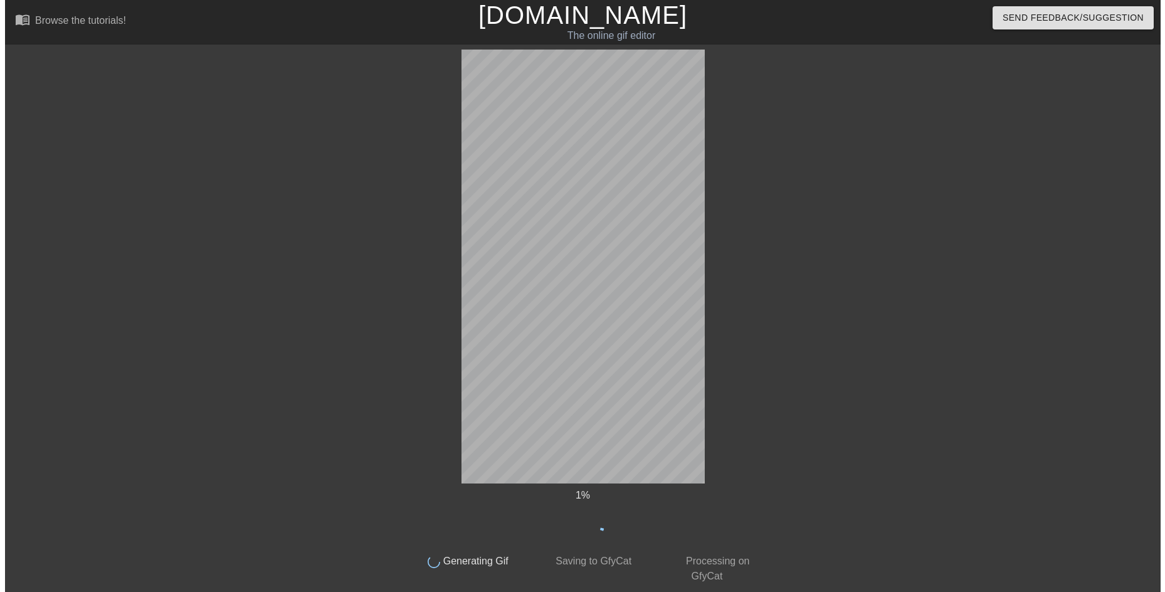
scroll to position [0, 0]
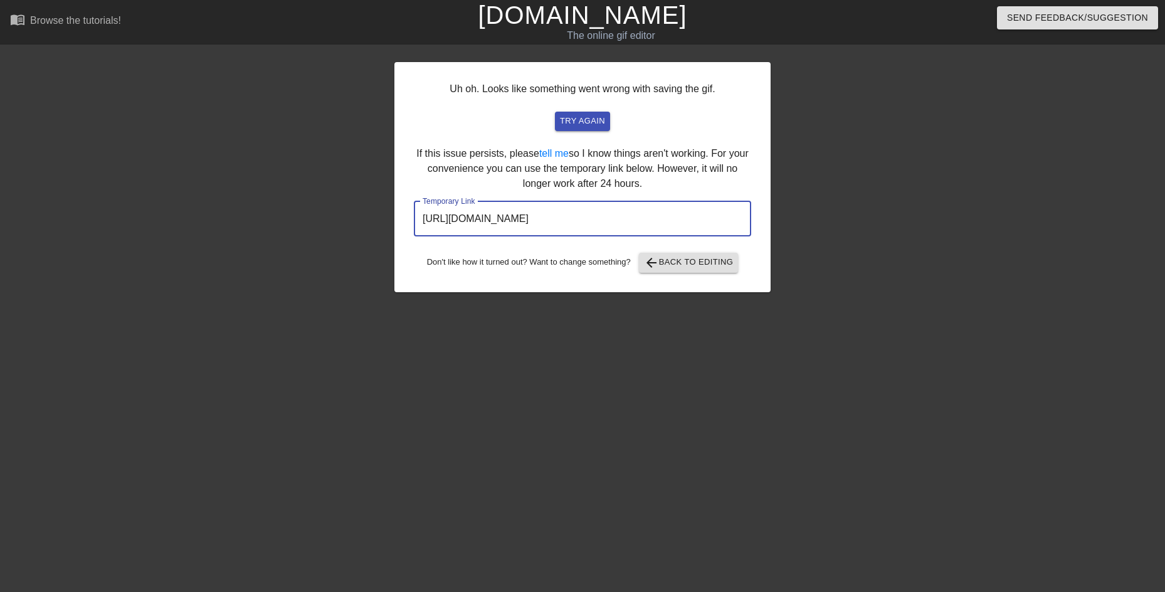
drag, startPoint x: 708, startPoint y: 209, endPoint x: 247, endPoint y: 191, distance: 460.7
click at [247, 191] on div "Uh oh. Looks like something went wrong with saving the gif. try again If this i…" at bounding box center [582, 238] width 1165 height 376
